Goal: Transaction & Acquisition: Purchase product/service

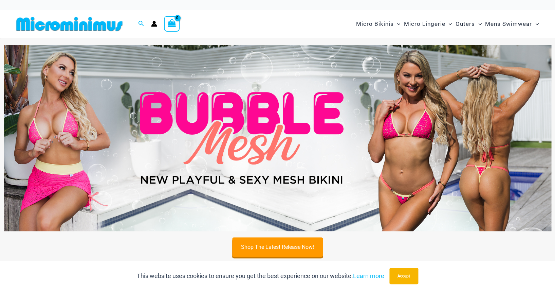
click at [327, 161] on img at bounding box center [277, 138] width 547 height 186
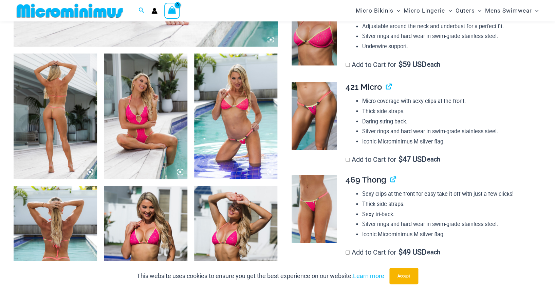
scroll to position [426, 0]
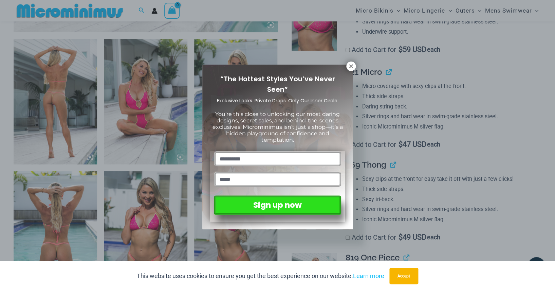
drag, startPoint x: 349, startPoint y: 63, endPoint x: 346, endPoint y: 69, distance: 5.8
click at [349, 63] on icon at bounding box center [351, 66] width 6 height 6
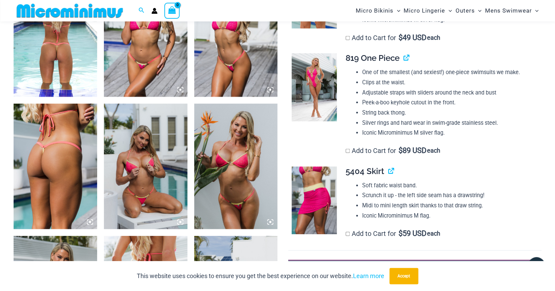
scroll to position [623, 0]
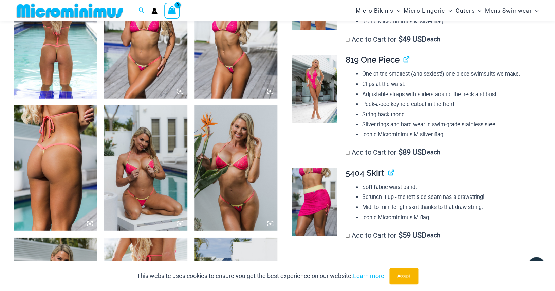
click at [153, 75] on img at bounding box center [145, 35] width 83 height 125
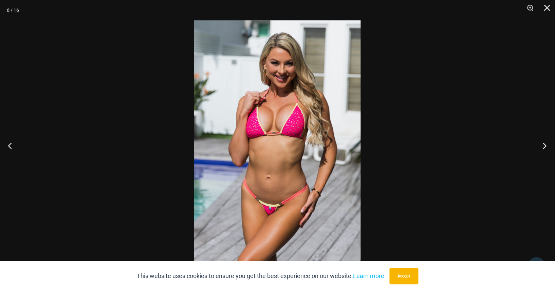
click at [544, 146] on button "Next" at bounding box center [541, 145] width 25 height 34
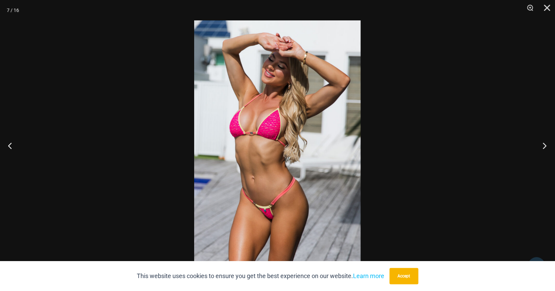
click at [544, 146] on button "Next" at bounding box center [541, 145] width 25 height 34
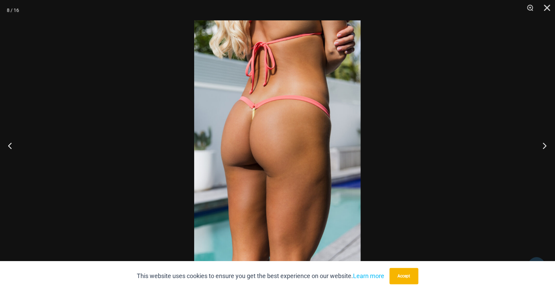
click at [544, 146] on button "Next" at bounding box center [541, 145] width 25 height 34
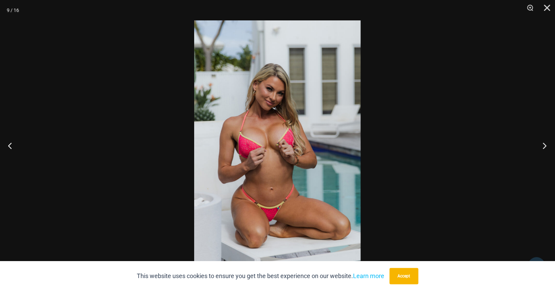
click at [544, 146] on button "Next" at bounding box center [541, 145] width 25 height 34
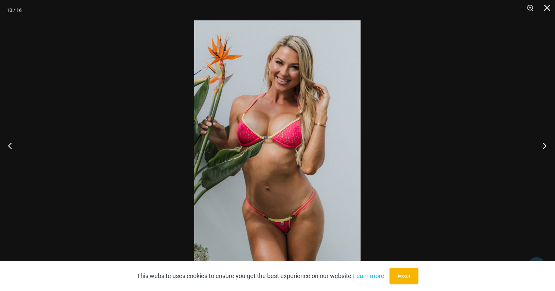
click at [544, 146] on button "Next" at bounding box center [541, 145] width 25 height 34
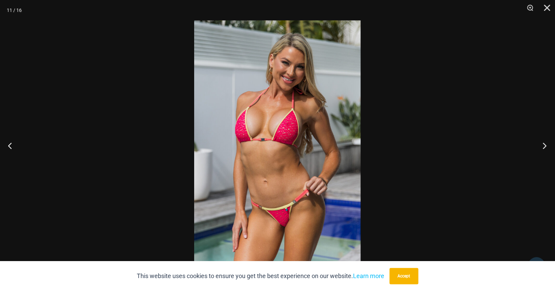
click at [544, 146] on button "Next" at bounding box center [541, 145] width 25 height 34
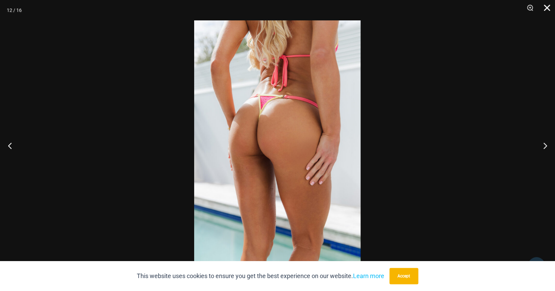
click at [548, 8] on button "Close" at bounding box center [544, 10] width 17 height 20
